Goal: Transaction & Acquisition: Purchase product/service

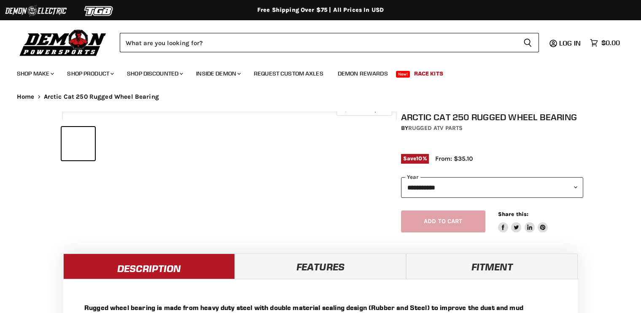
select select "******"
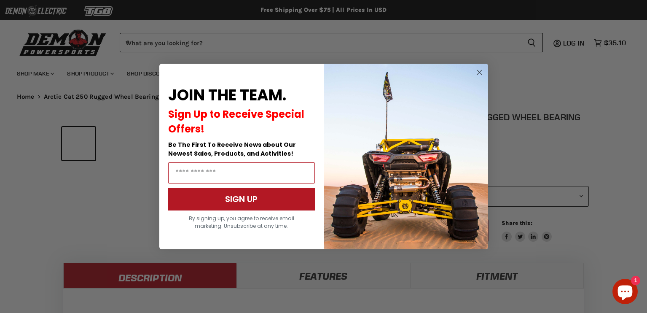
scroll to position [313, 0]
